Goal: Transaction & Acquisition: Book appointment/travel/reservation

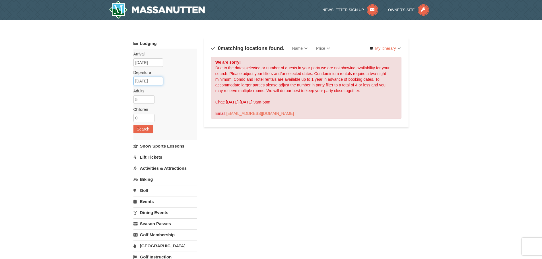
click at [152, 83] on input "[DATE]" at bounding box center [148, 81] width 30 height 9
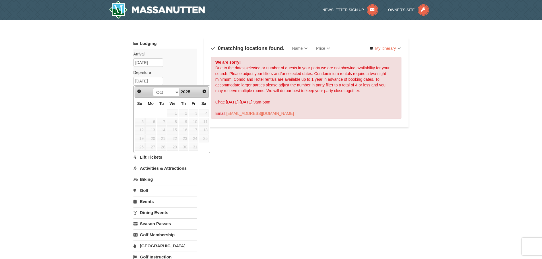
click at [181, 91] on span "2025" at bounding box center [186, 91] width 10 height 5
click at [206, 92] on span "Next" at bounding box center [204, 91] width 5 height 5
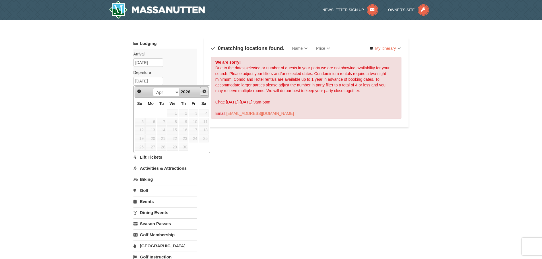
click at [206, 92] on span "Next" at bounding box center [204, 91] width 5 height 5
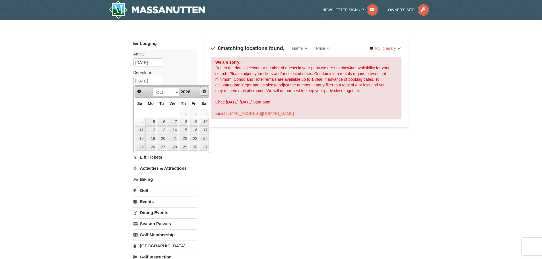
click at [206, 92] on span "Next" at bounding box center [204, 91] width 5 height 5
click at [137, 89] on span "Prev" at bounding box center [139, 91] width 5 height 5
click at [135, 89] on div "Prev Next Jan Feb Mar Apr May Jun [DATE] Aug Sep Oct Nov [DATE]" at bounding box center [172, 92] width 75 height 11
click at [140, 91] on span "Prev" at bounding box center [139, 91] width 5 height 5
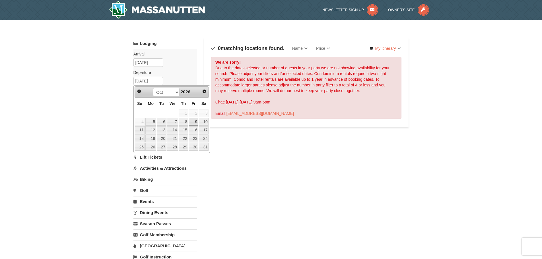
click at [193, 122] on link "9" at bounding box center [194, 122] width 10 height 8
type input "[DATE]"
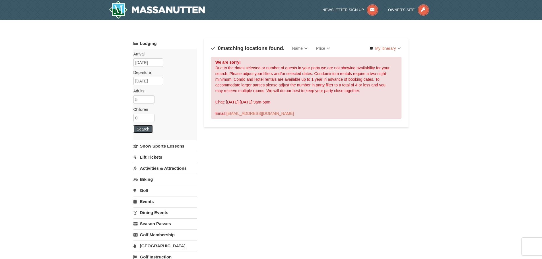
click at [146, 129] on button "Search" at bounding box center [142, 129] width 19 height 8
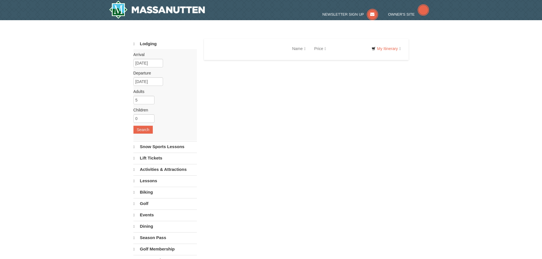
select select "9"
